Goal: Task Accomplishment & Management: Use online tool/utility

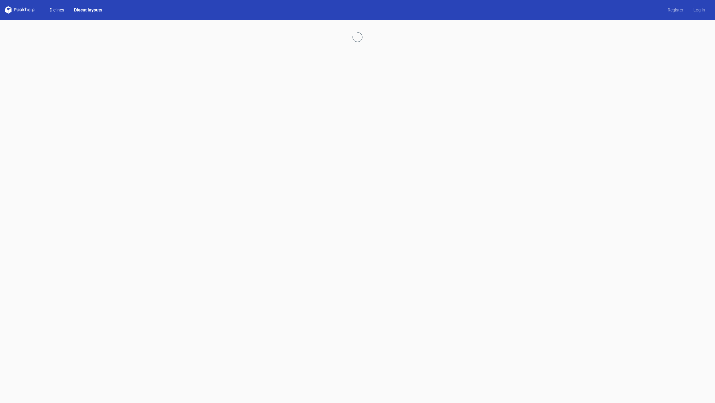
click at [56, 10] on link "Dielines" at bounding box center [57, 10] width 24 height 6
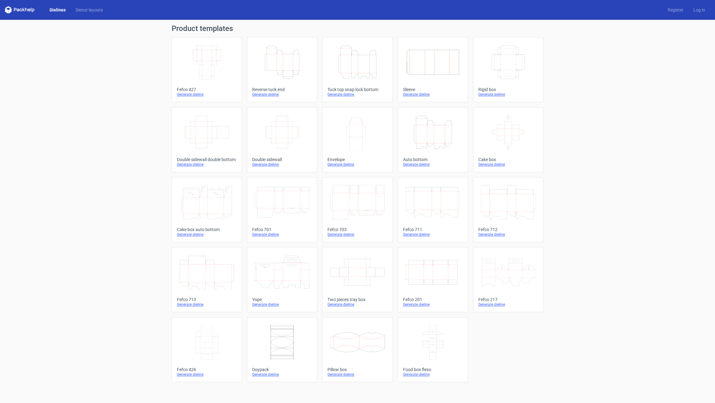
click at [286, 276] on icon at bounding box center [282, 272] width 55 height 35
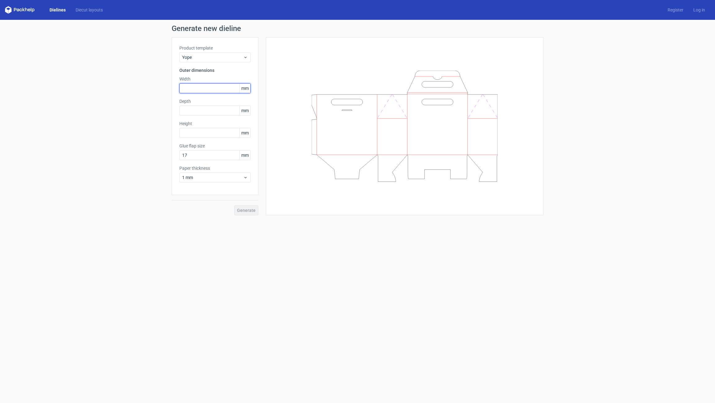
click at [185, 89] on input "text" at bounding box center [214, 88] width 71 height 10
click at [189, 88] on input "text" at bounding box center [214, 88] width 71 height 10
type input "300"
click at [195, 109] on input "text" at bounding box center [214, 111] width 71 height 10
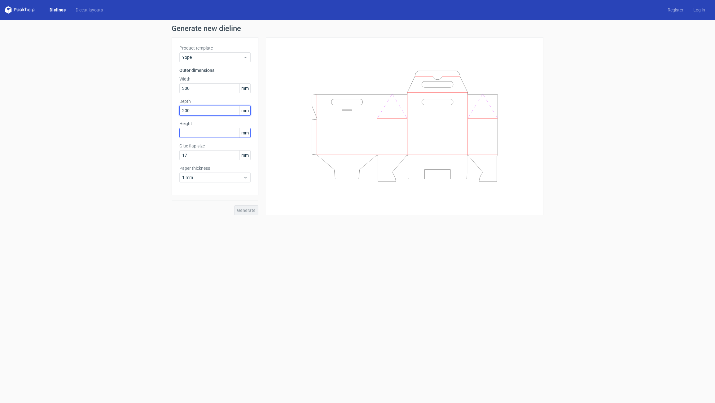
type input "200"
click at [198, 131] on input "text" at bounding box center [214, 133] width 71 height 10
type input "400"
click at [194, 155] on input "17" at bounding box center [214, 155] width 71 height 10
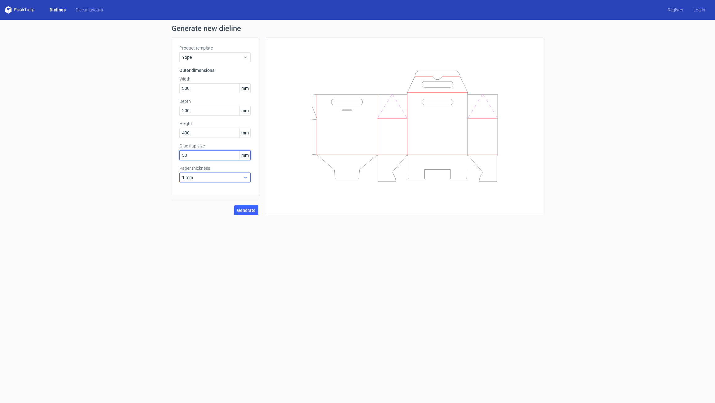
type input "30"
click at [203, 178] on span "1 mm" at bounding box center [212, 177] width 61 height 6
click at [194, 238] on div "4 mm" at bounding box center [215, 241] width 66 height 10
click at [240, 210] on span "Generate" at bounding box center [246, 210] width 19 height 4
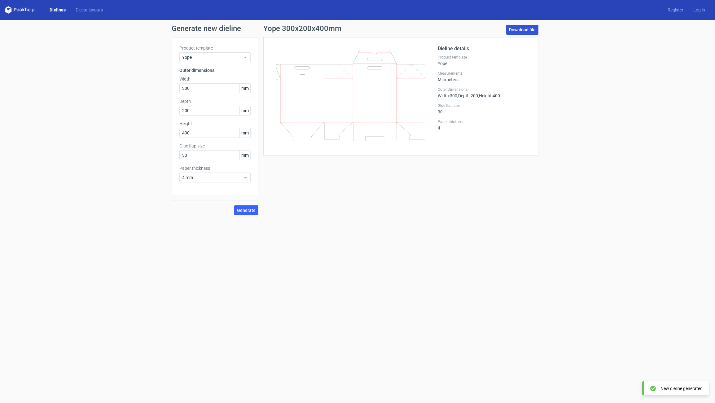
click at [520, 28] on link "Download file" at bounding box center [522, 30] width 32 height 10
click at [192, 112] on input "200" at bounding box center [214, 111] width 71 height 10
type input "300"
drag, startPoint x: 116, startPoint y: 150, endPoint x: 128, endPoint y: 155, distance: 12.8
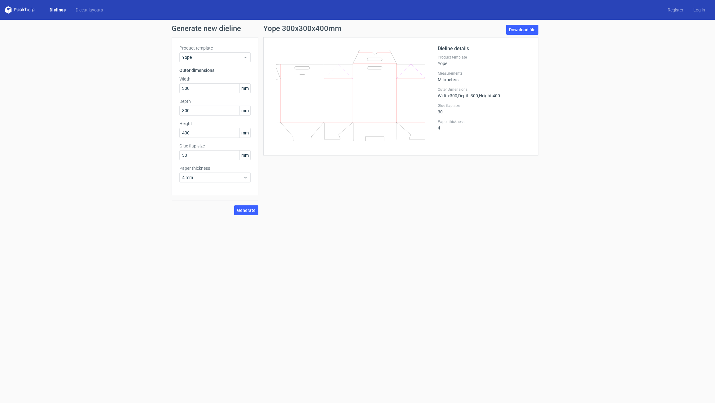
click at [120, 152] on div "Generate new dieline Product template Yope Outer dimensions Width 300 mm Depth …" at bounding box center [357, 120] width 715 height 201
click at [250, 210] on span "Generate" at bounding box center [246, 210] width 19 height 4
click at [517, 31] on link "Download file" at bounding box center [522, 30] width 32 height 10
